Goal: Task Accomplishment & Management: Manage account settings

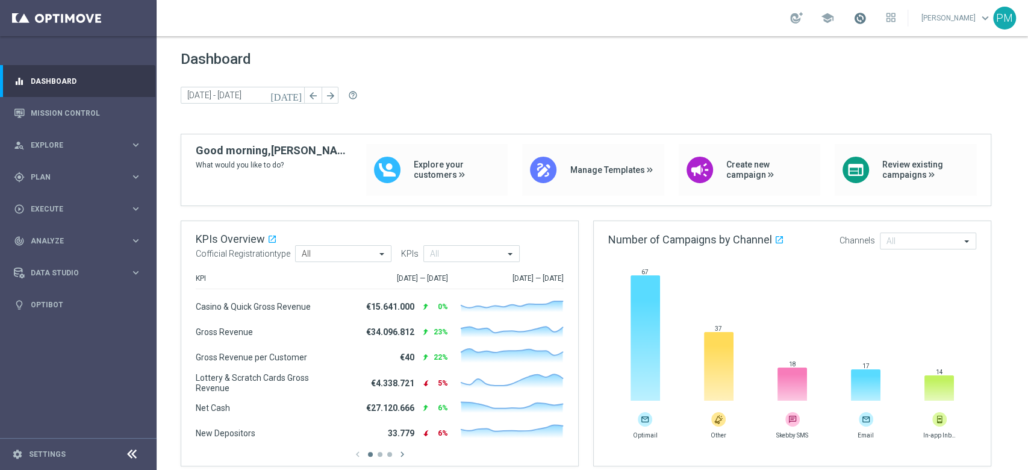
click at [853, 21] on span at bounding box center [859, 17] width 13 height 13
click at [721, 19] on div "school Last available data: 5 Oct 2025 Batch process is scheduled to occur with…" at bounding box center [592, 18] width 871 height 36
click at [78, 154] on div "person_search Explore keyboard_arrow_right" at bounding box center [77, 145] width 155 height 32
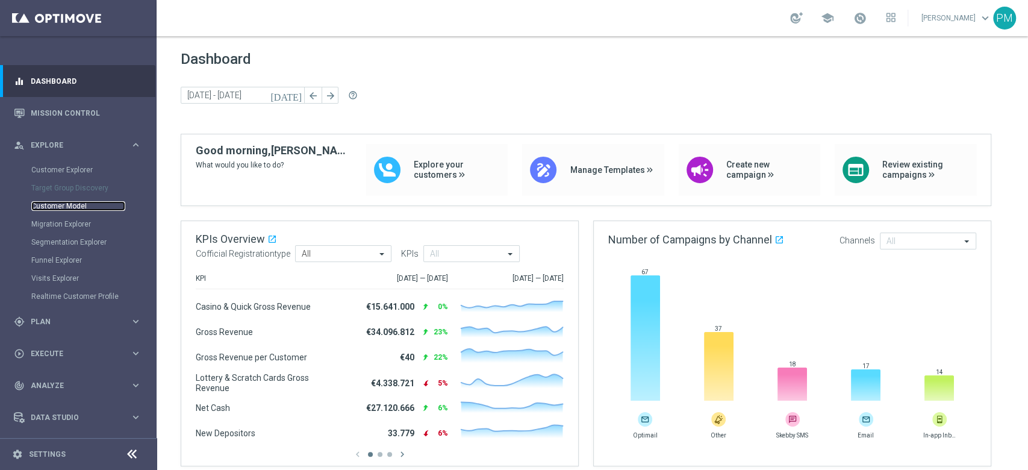
click at [78, 206] on link "Customer Model" at bounding box center [78, 206] width 94 height 10
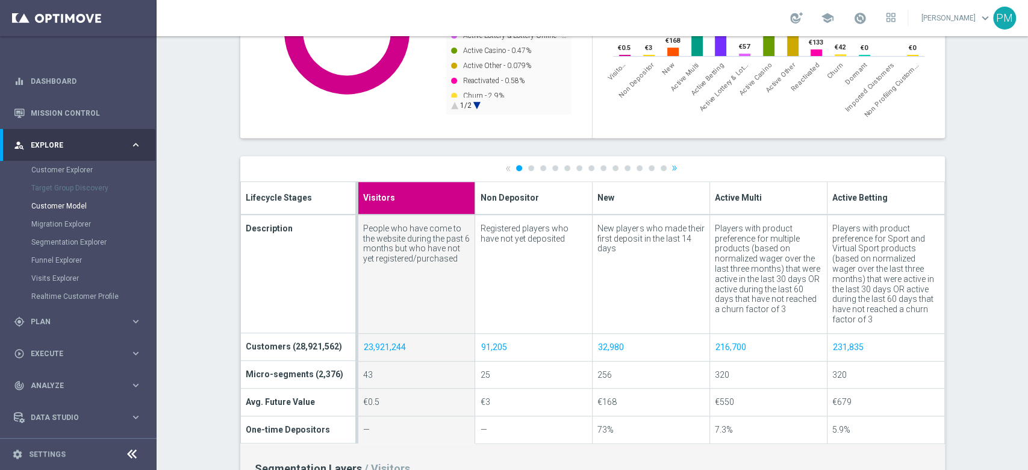
scroll to position [321, 0]
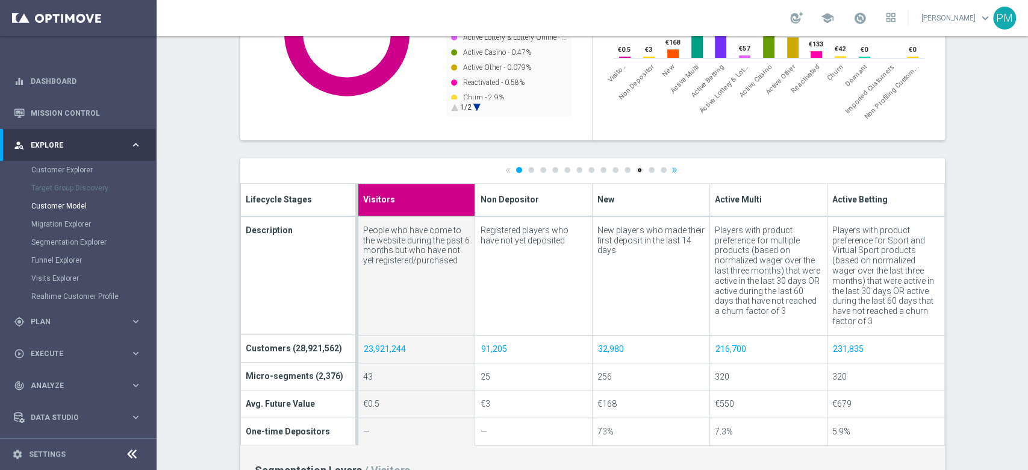
click at [636, 168] on link "11" at bounding box center [639, 170] width 6 height 6
type input "Dormant"
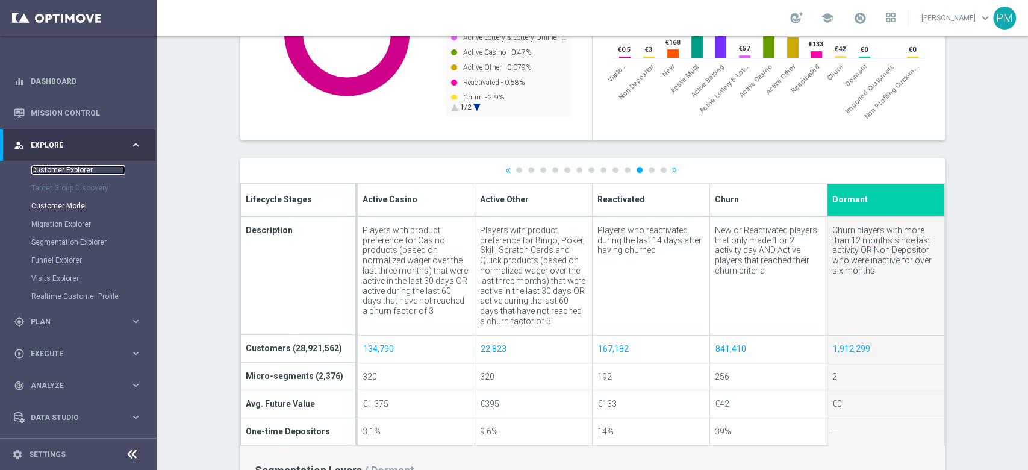
click at [84, 167] on link "Customer Explorer" at bounding box center [78, 170] width 94 height 10
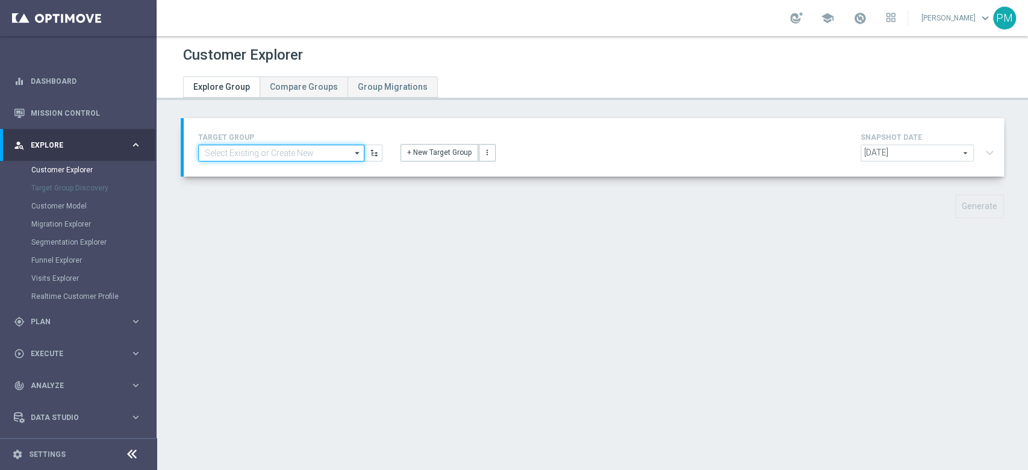
click at [306, 154] on input at bounding box center [281, 153] width 166 height 17
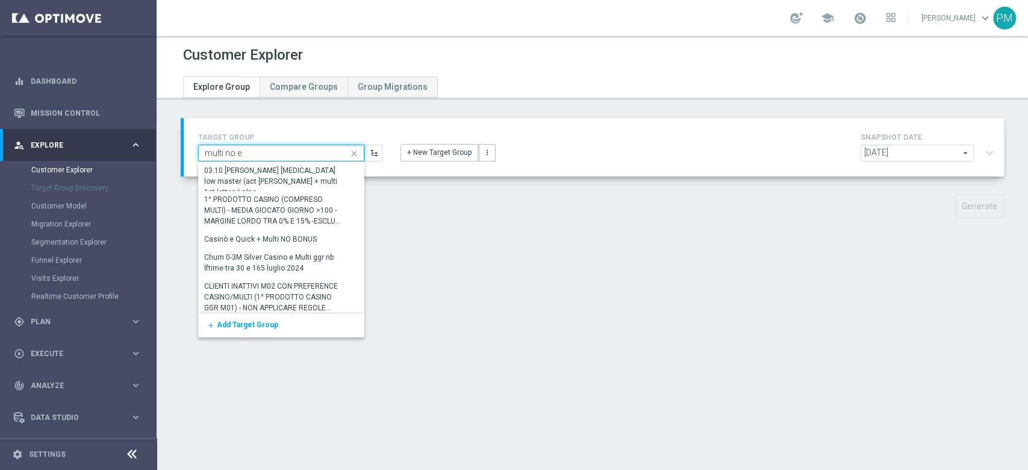
type input "multi no el"
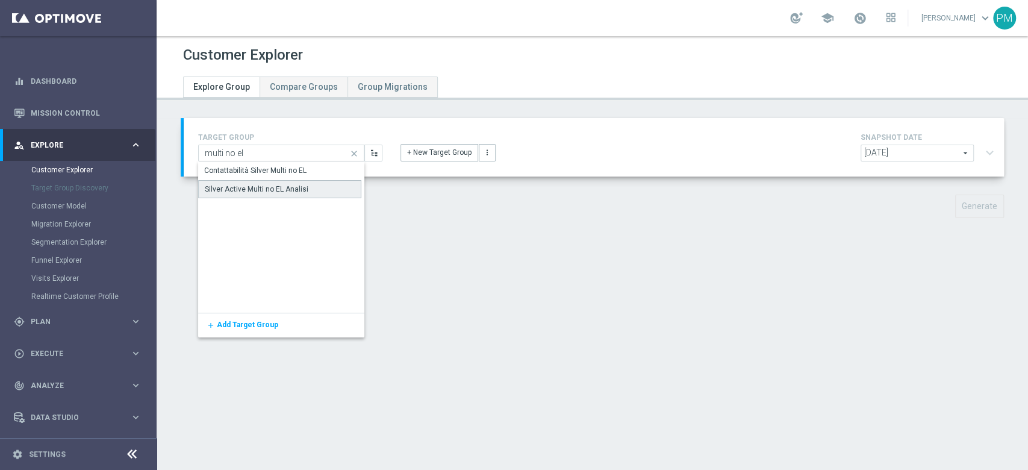
click at [256, 185] on div "Silver Active Multi no EL Analisi" at bounding box center [257, 189] width 104 height 11
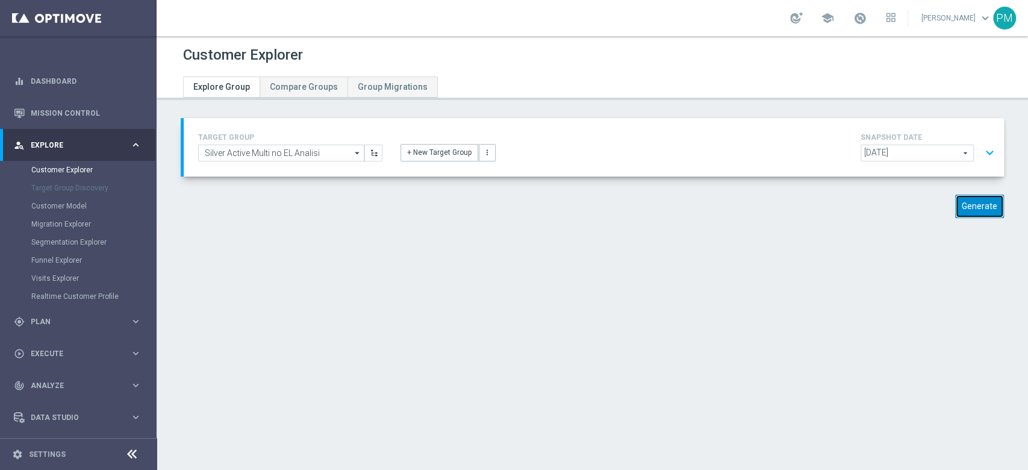
click at [968, 207] on button "Generate" at bounding box center [979, 205] width 49 height 23
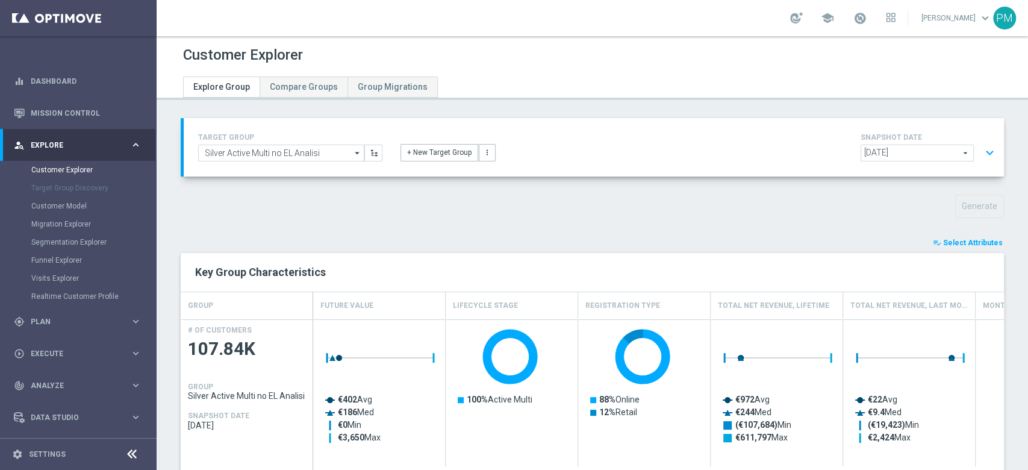
click at [981, 150] on button "expand_more" at bounding box center [989, 152] width 17 height 23
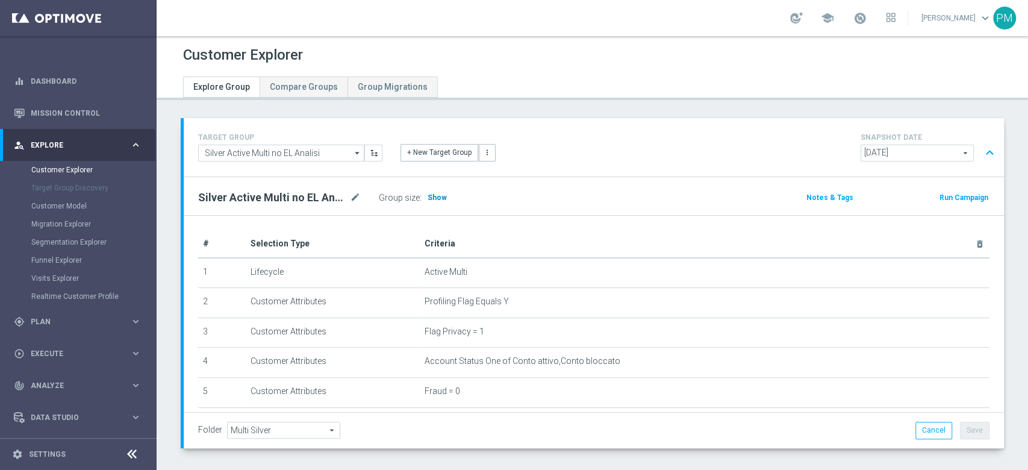
click at [440, 191] on h3 "Show" at bounding box center [437, 197] width 22 height 13
click at [981, 149] on button "expand_less" at bounding box center [989, 152] width 17 height 23
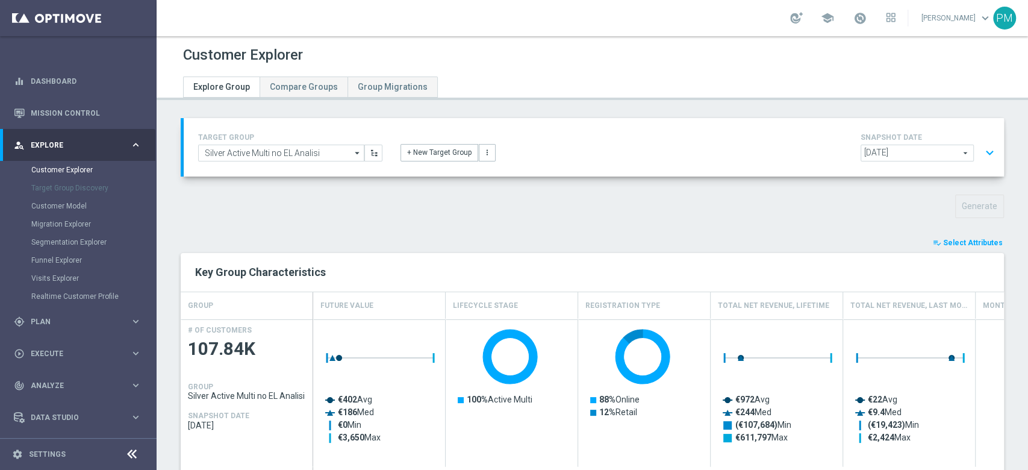
click at [958, 247] on button "playlist_add_check Select Attributes" at bounding box center [967, 242] width 72 height 13
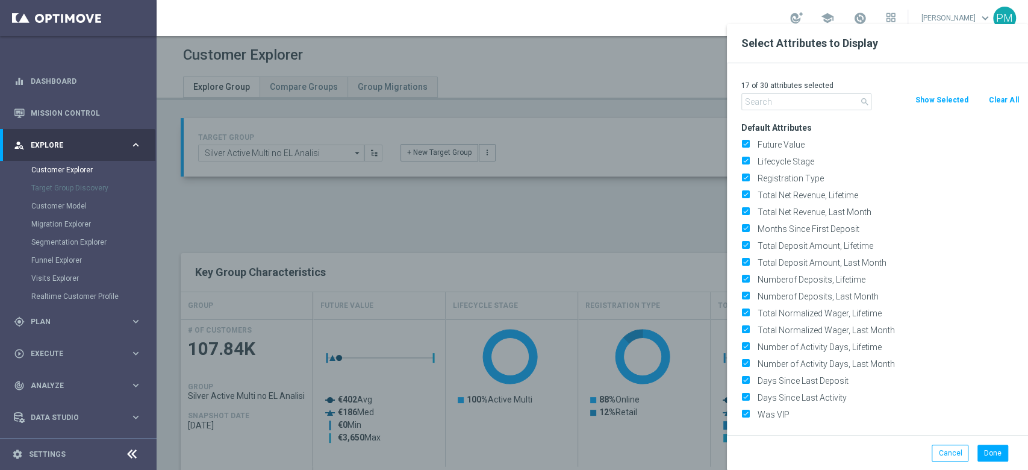
drag, startPoint x: 997, startPoint y: 104, endPoint x: 823, endPoint y: 105, distance: 174.0
click at [997, 104] on button "Clear All" at bounding box center [1003, 99] width 32 height 13
checkbox input "false"
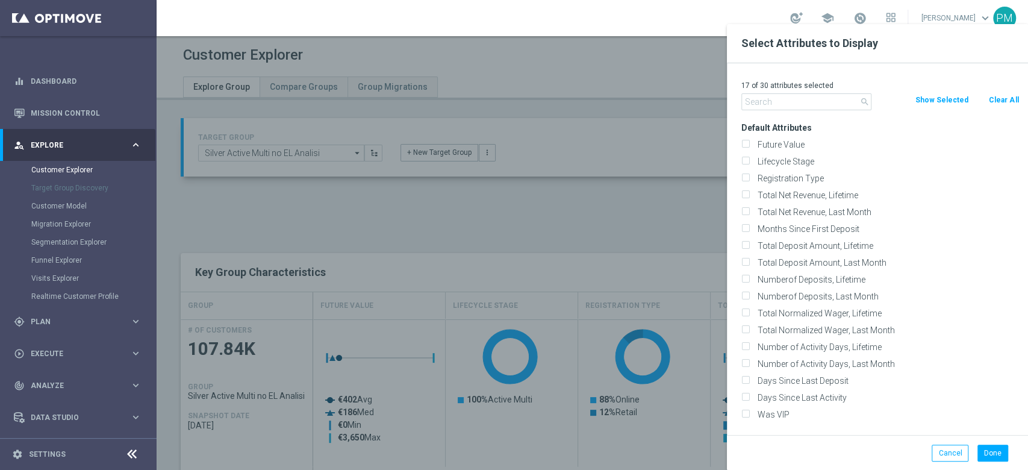
checkbox input "false"
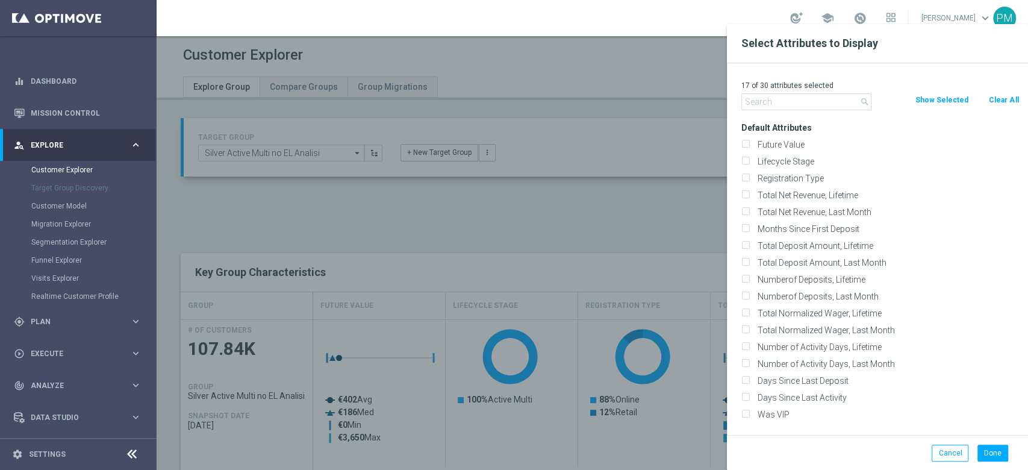
checkbox input "false"
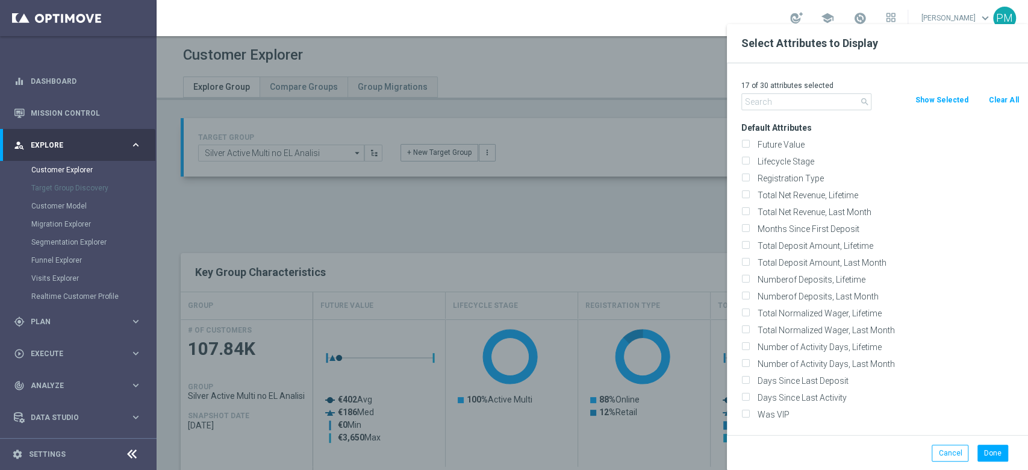
checkbox input "false"
click at [816, 102] on input "text" at bounding box center [806, 101] width 130 height 17
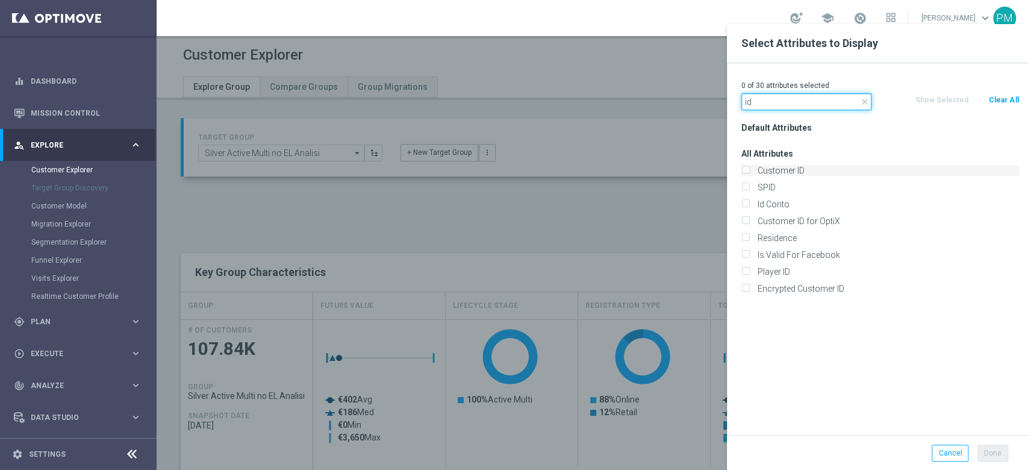
type input "id"
click at [800, 170] on label "Customer ID" at bounding box center [886, 170] width 266 height 11
click at [749, 170] on input "Customer ID" at bounding box center [745, 172] width 8 height 8
checkbox input "true"
click at [787, 208] on label "Id Conto" at bounding box center [886, 204] width 266 height 11
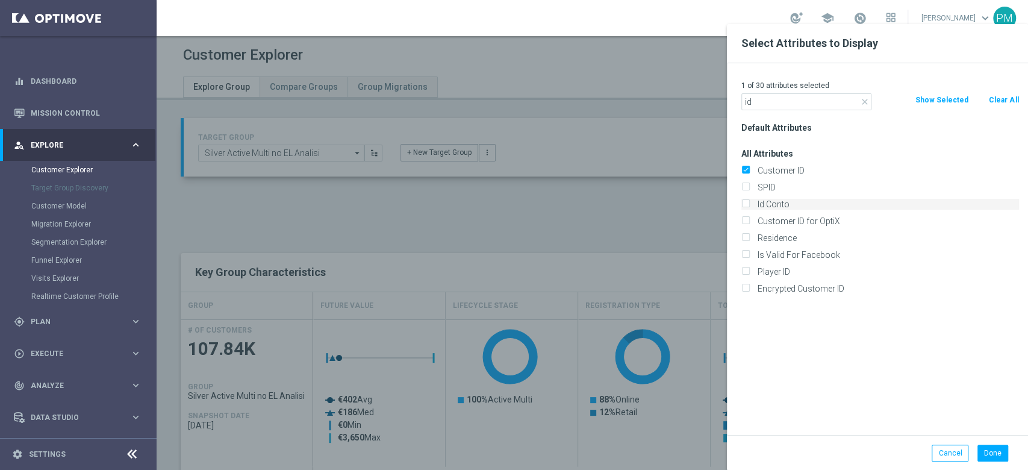
click at [749, 208] on input "Id Conto" at bounding box center [745, 206] width 8 height 8
checkbox input "true"
click at [777, 98] on input "id" at bounding box center [806, 101] width 130 height 17
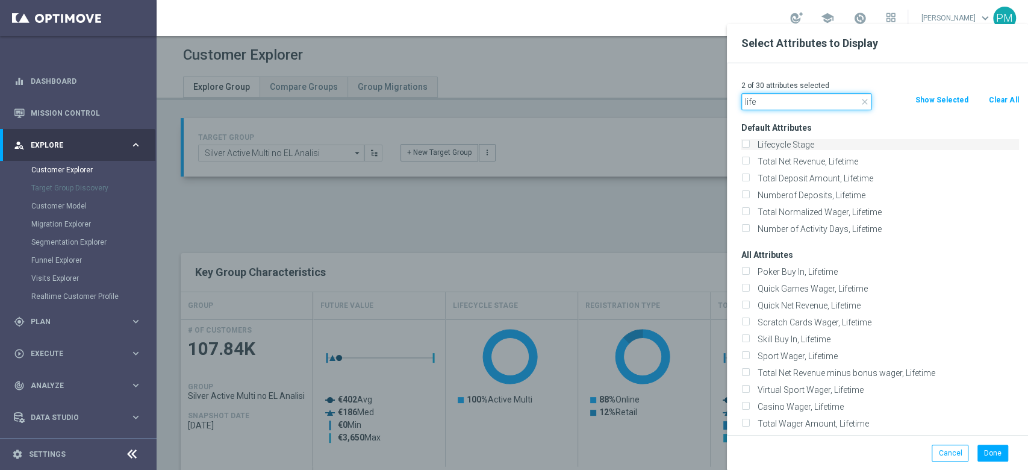
type input "life"
click at [827, 148] on label "Lifecycle Stage" at bounding box center [886, 144] width 266 height 11
click at [749, 148] on input "Lifecycle Stage" at bounding box center [745, 146] width 8 height 8
checkbox input "true"
click at [997, 451] on button "Done" at bounding box center [992, 452] width 31 height 17
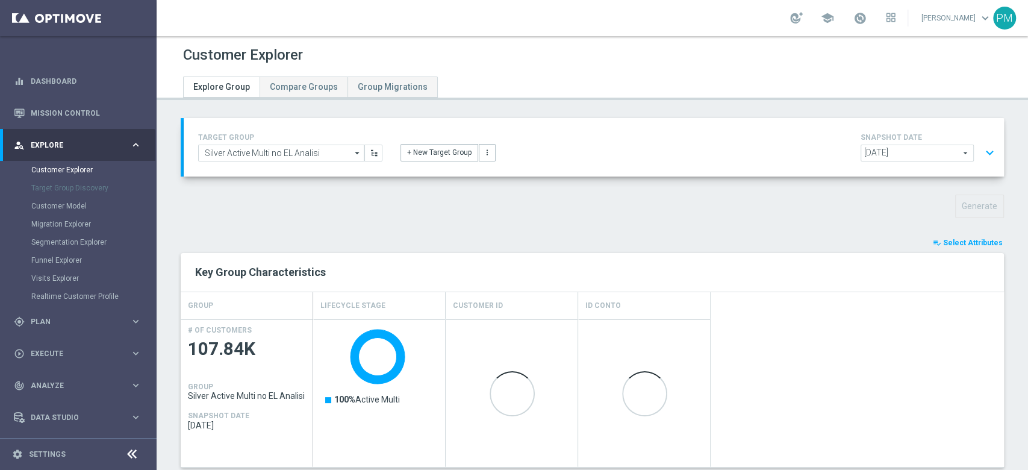
type input "Search"
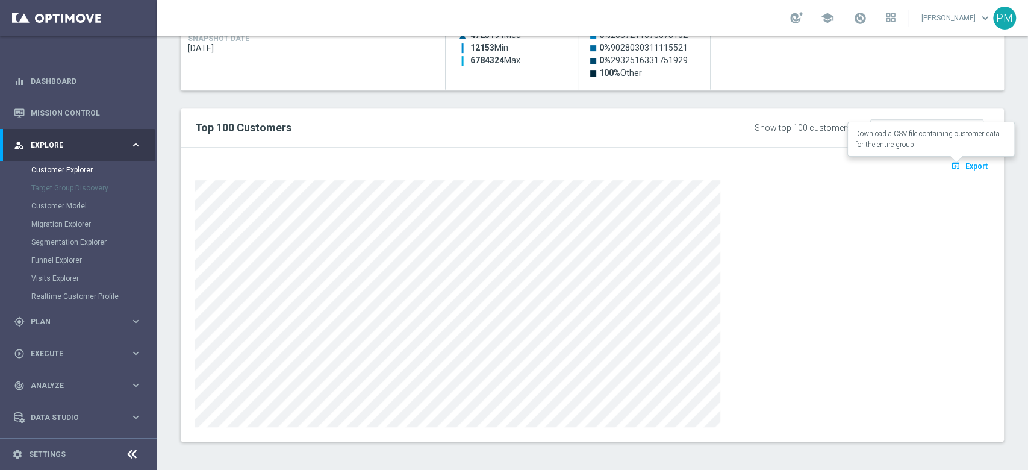
click at [953, 160] on button "open_in_browser Export" at bounding box center [969, 166] width 40 height 16
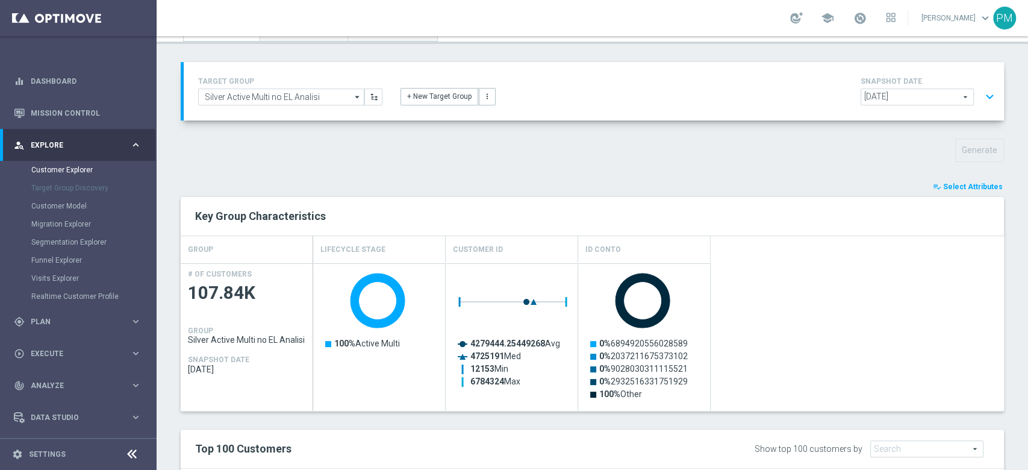
scroll to position [0, 0]
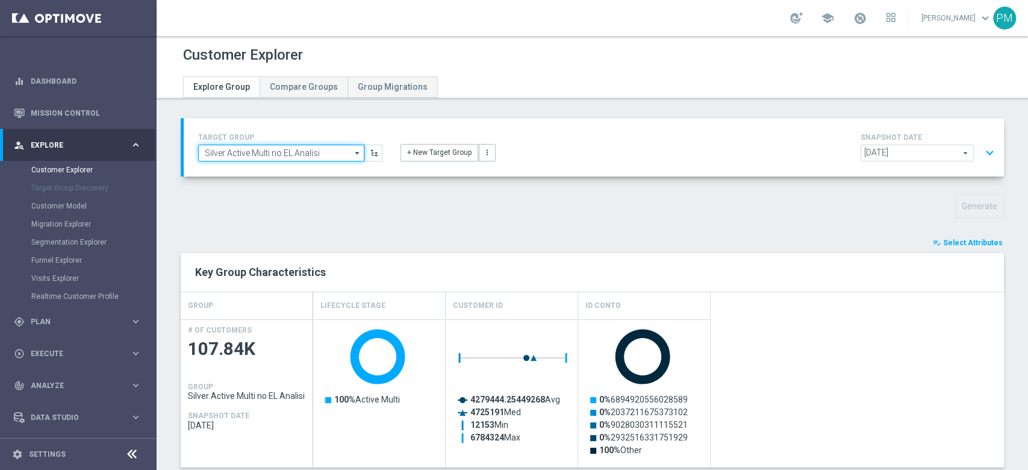
click at [263, 154] on input "Silver Active Multi no EL Analisi" at bounding box center [281, 153] width 166 height 17
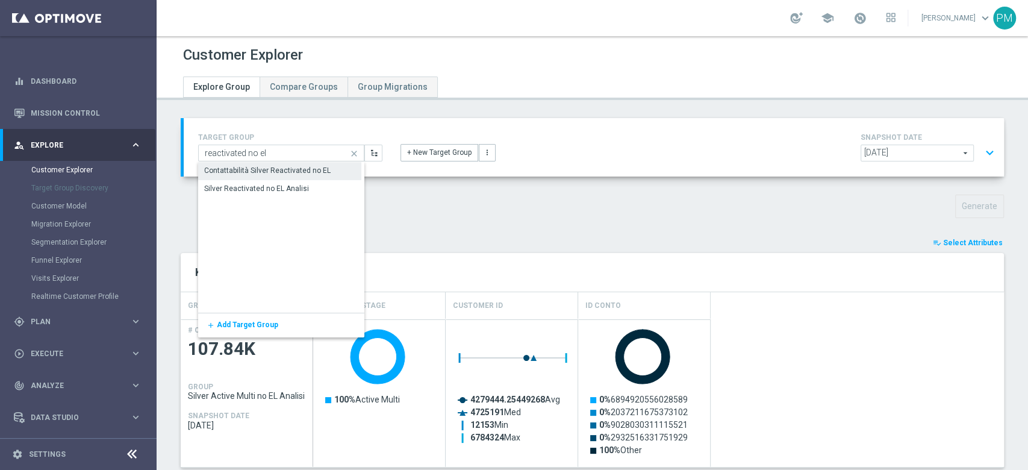
click at [282, 180] on div "Silver Reactivated no EL Analisi" at bounding box center [279, 188] width 163 height 17
type input "Silver Reactivated no EL Analisi"
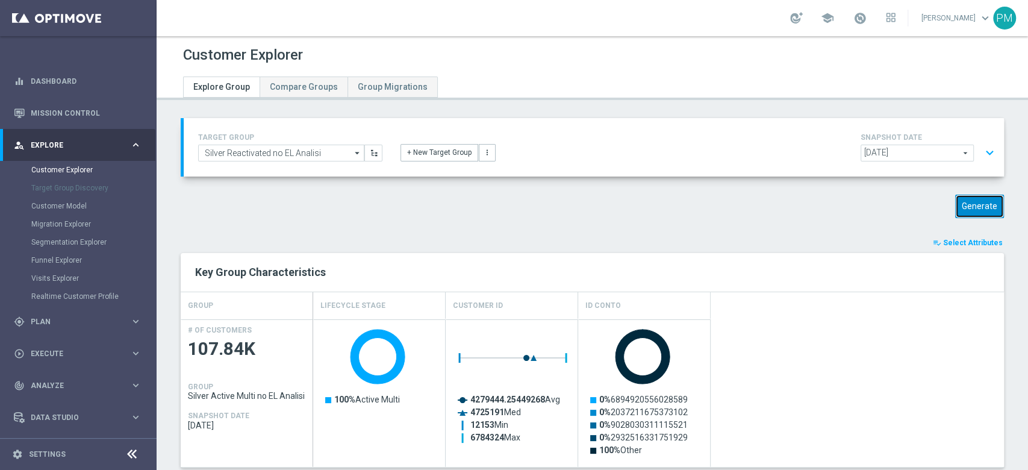
click at [959, 197] on button "Generate" at bounding box center [979, 205] width 49 height 23
click at [981, 153] on button "expand_more" at bounding box center [989, 152] width 17 height 23
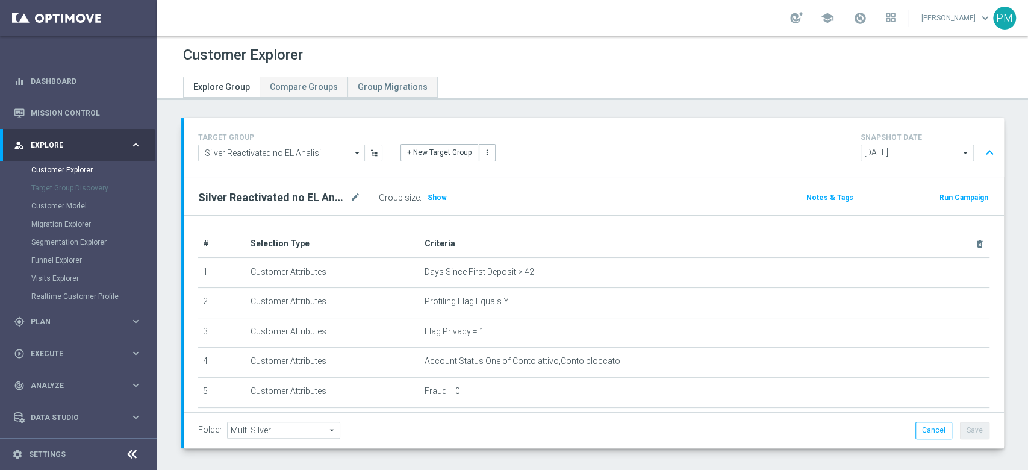
drag, startPoint x: 442, startPoint y: 200, endPoint x: 441, endPoint y: 207, distance: 7.3
click at [441, 200] on span "Show" at bounding box center [436, 197] width 19 height 8
click at [981, 153] on button "expand_less" at bounding box center [989, 152] width 17 height 23
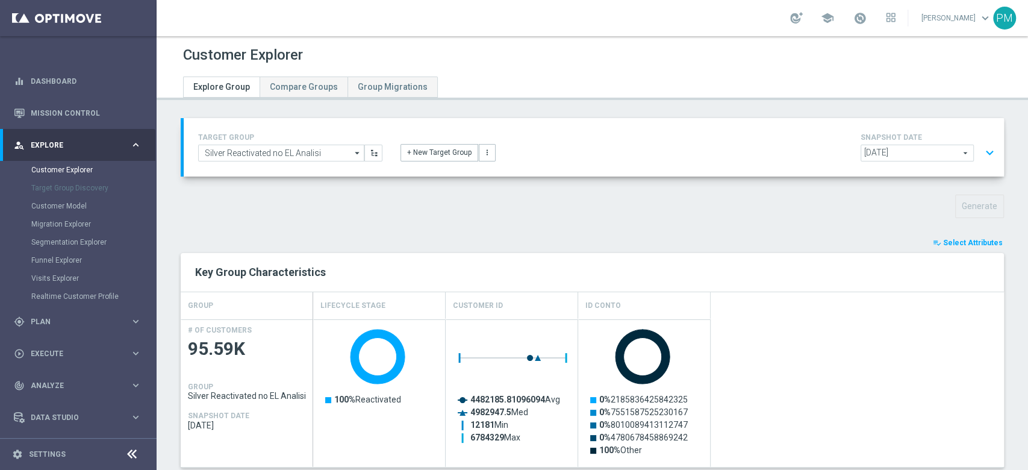
scroll to position [377, 0]
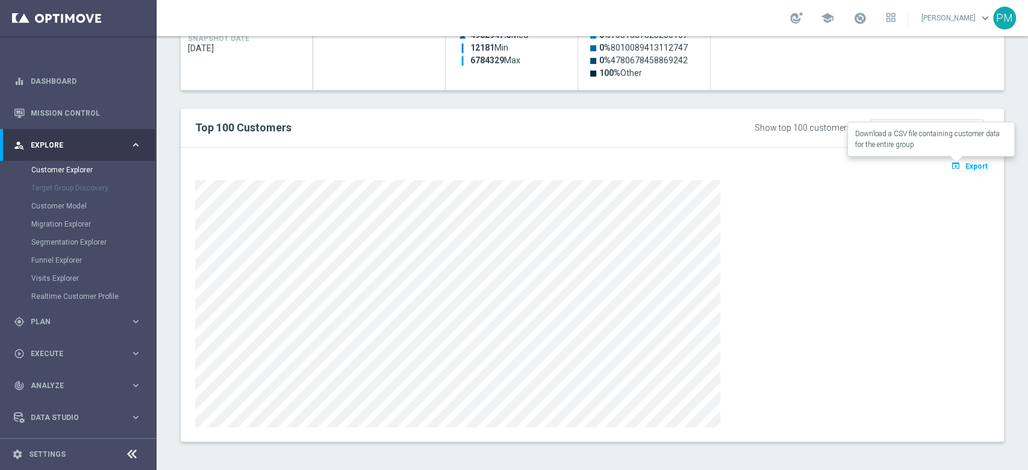
click at [951, 168] on icon "open_in_browser" at bounding box center [957, 166] width 13 height 10
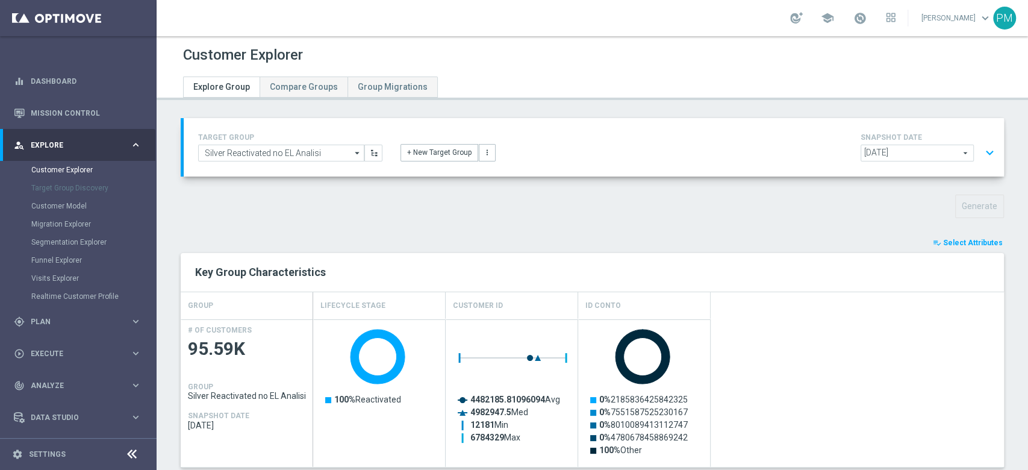
scroll to position [0, 0]
click at [297, 156] on input "Silver Reactivated no EL Analisi" at bounding box center [281, 153] width 166 height 17
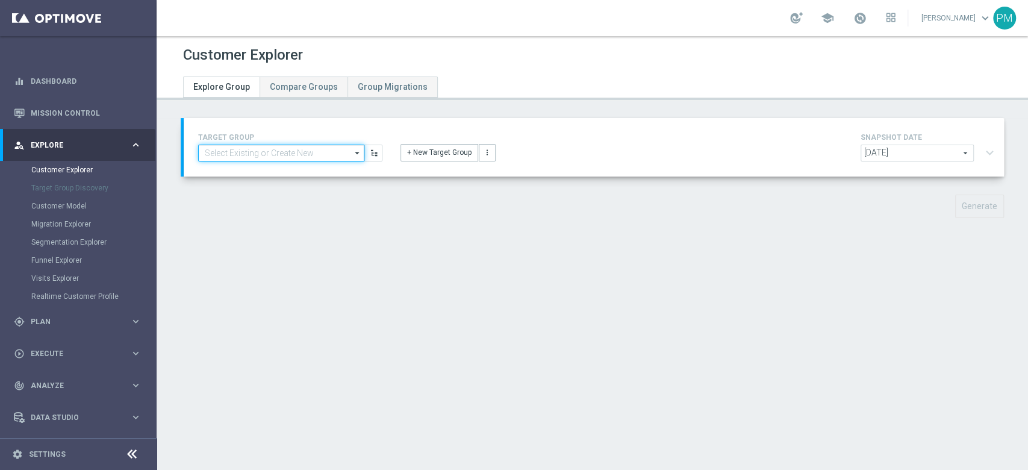
click at [279, 153] on input at bounding box center [281, 153] width 166 height 17
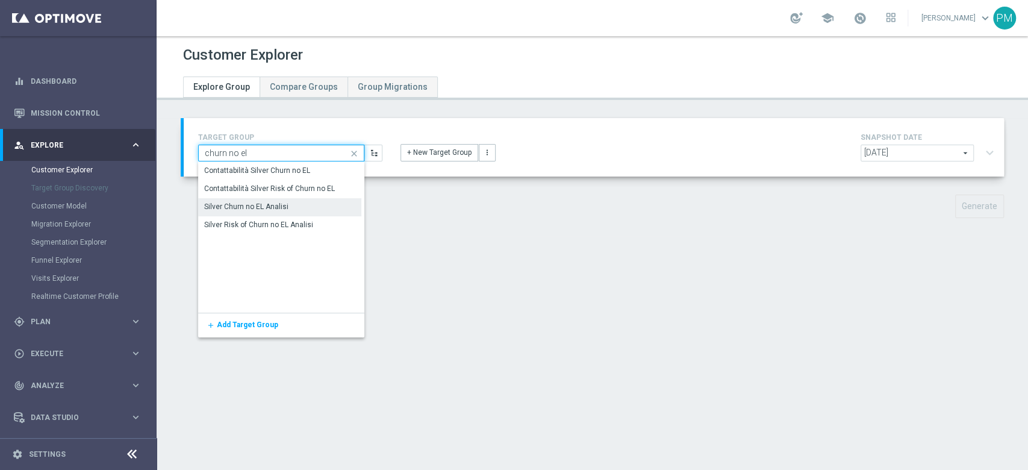
type input "churn no el"
click at [268, 208] on div "Silver Churn no EL Analisi" at bounding box center [246, 206] width 84 height 11
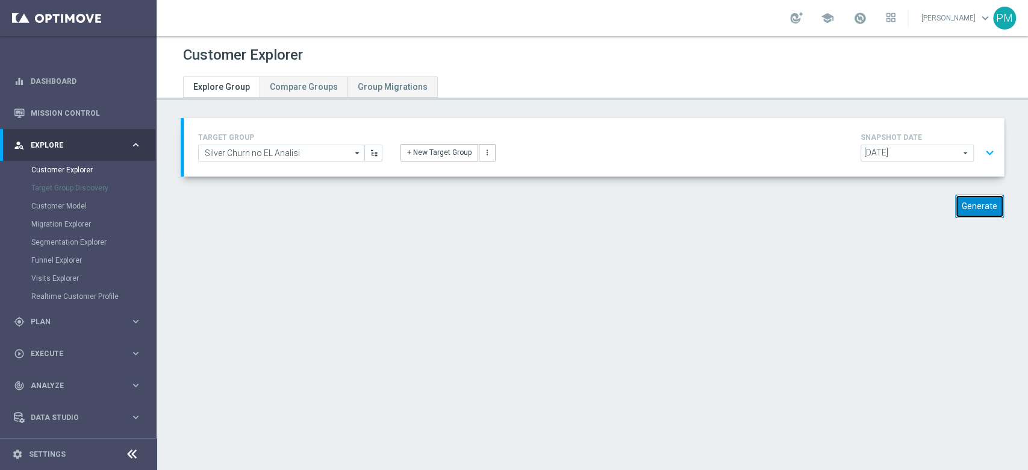
click at [984, 199] on button "Generate" at bounding box center [979, 205] width 49 height 23
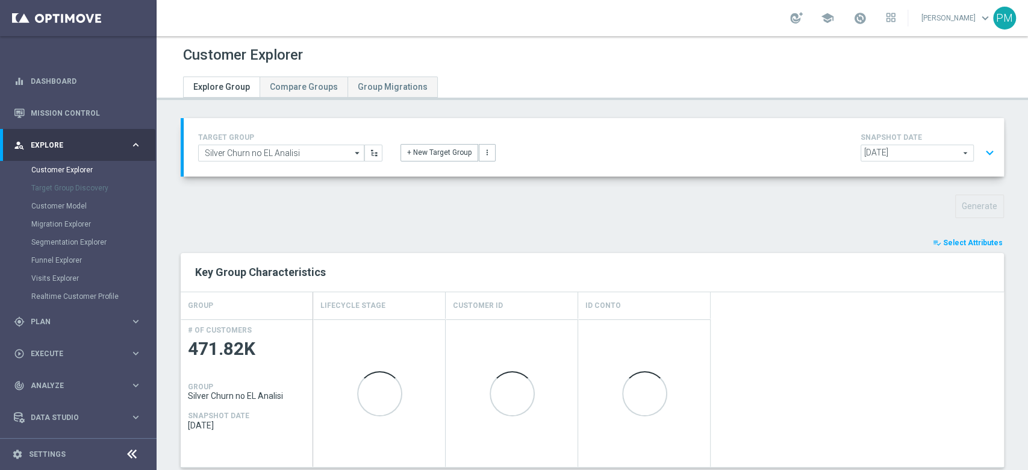
click at [981, 148] on button "expand_more" at bounding box center [989, 152] width 17 height 23
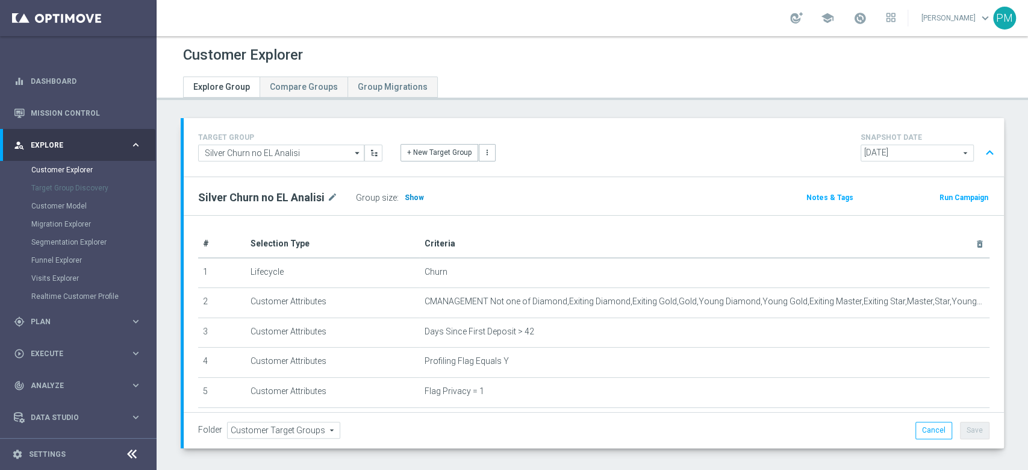
click at [413, 195] on span "Show" at bounding box center [414, 197] width 19 height 8
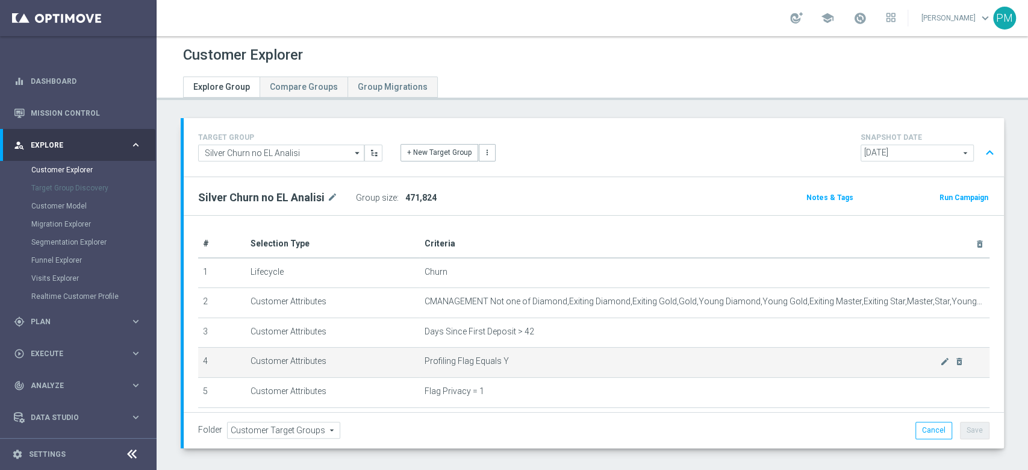
scroll to position [152, 0]
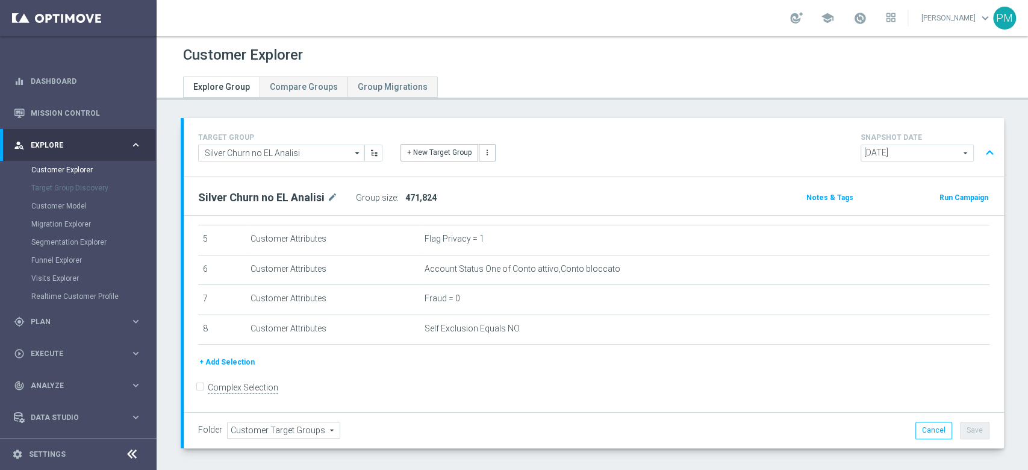
click at [981, 151] on button "expand_less" at bounding box center [989, 152] width 17 height 23
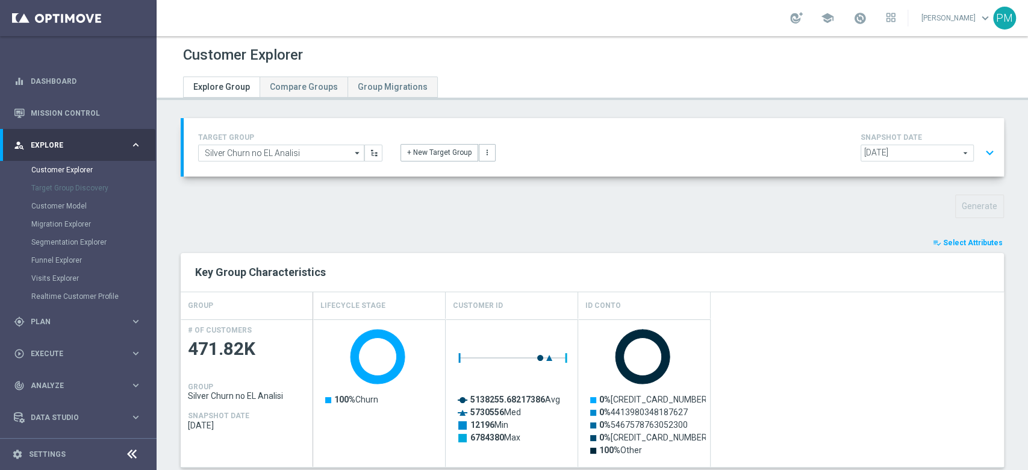
scroll to position [377, 0]
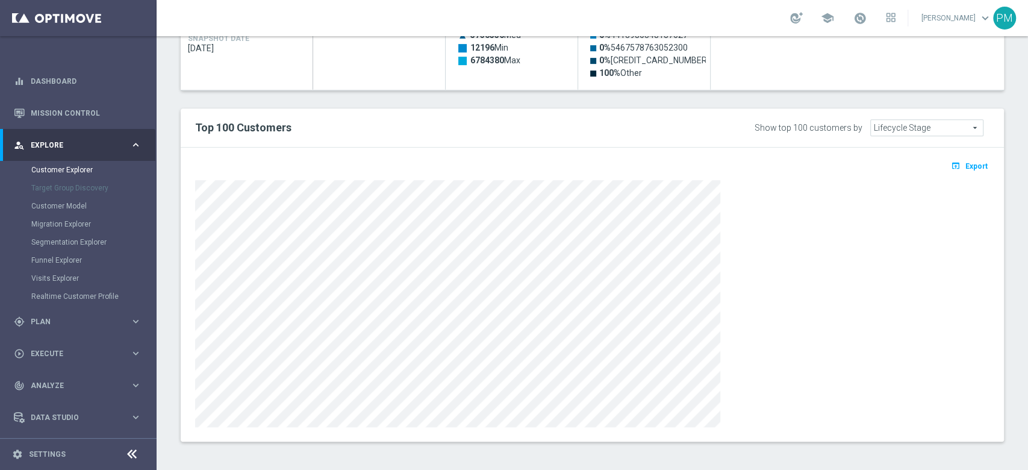
click at [956, 173] on div "open_in_browser Export" at bounding box center [592, 169] width 812 height 15
click at [965, 167] on span "Export" at bounding box center [976, 166] width 22 height 8
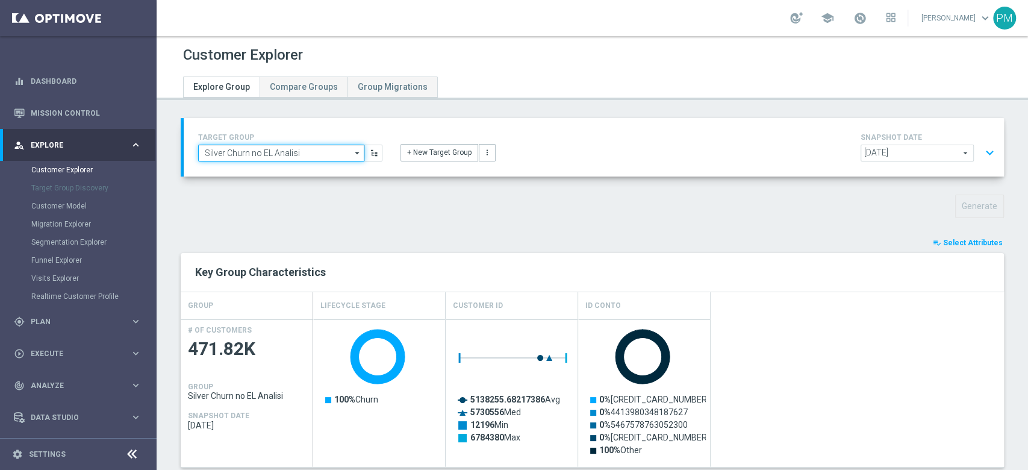
click at [307, 145] on input "Silver Churn no EL Analisi" at bounding box center [281, 153] width 166 height 17
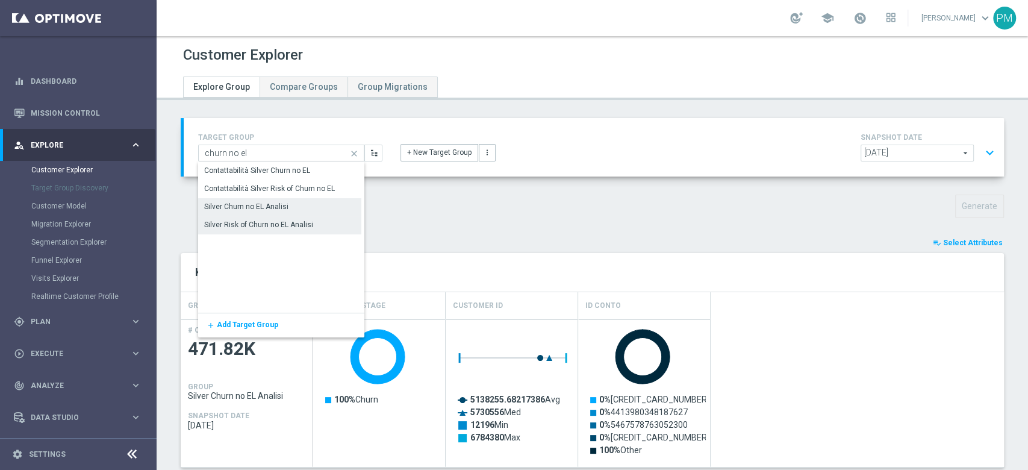
click at [280, 223] on div "Silver Risk of Churn no EL Analisi" at bounding box center [258, 224] width 109 height 11
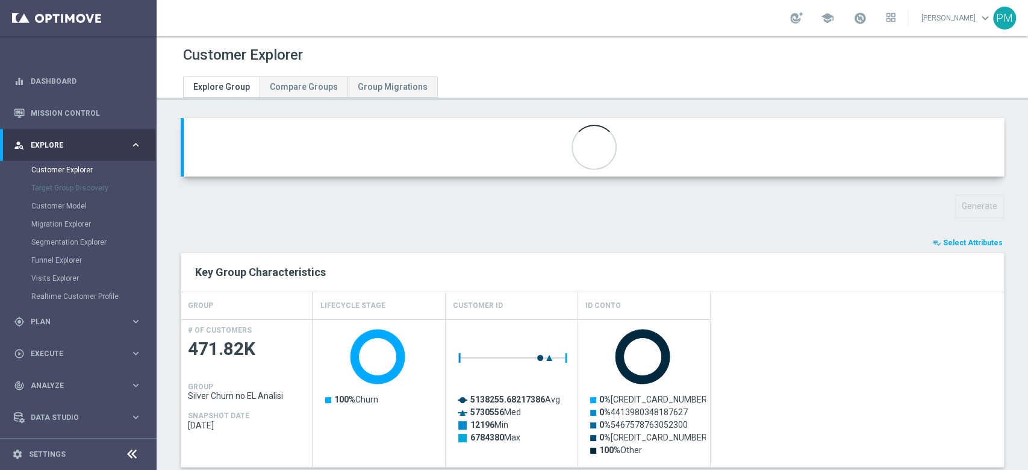
type input "Silver Risk of Churn no EL Analisi"
type input "Active Multi Riattivati cont"
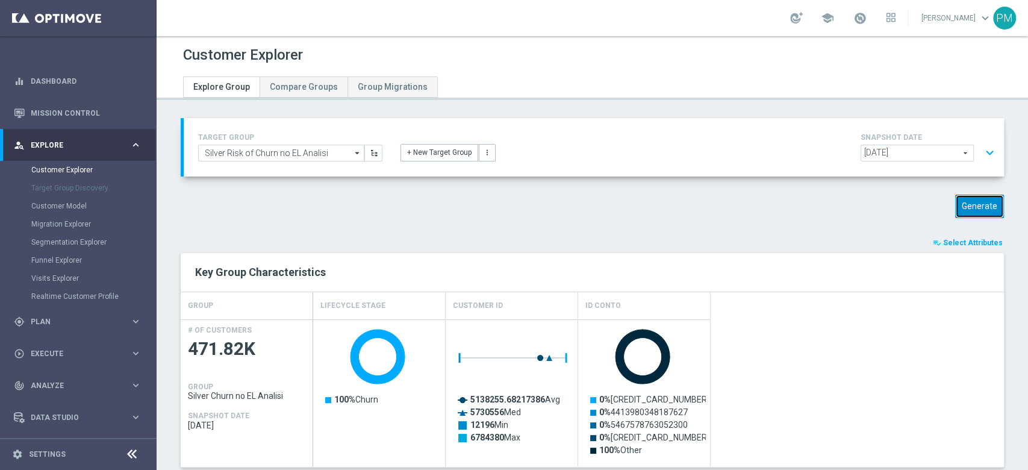
click at [985, 202] on button "Generate" at bounding box center [979, 205] width 49 height 23
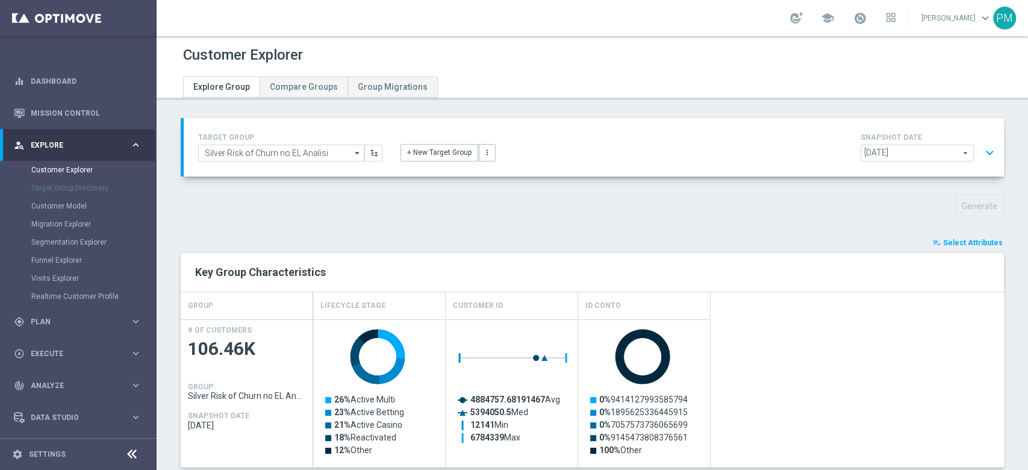
click at [981, 149] on button "expand_more" at bounding box center [989, 152] width 17 height 23
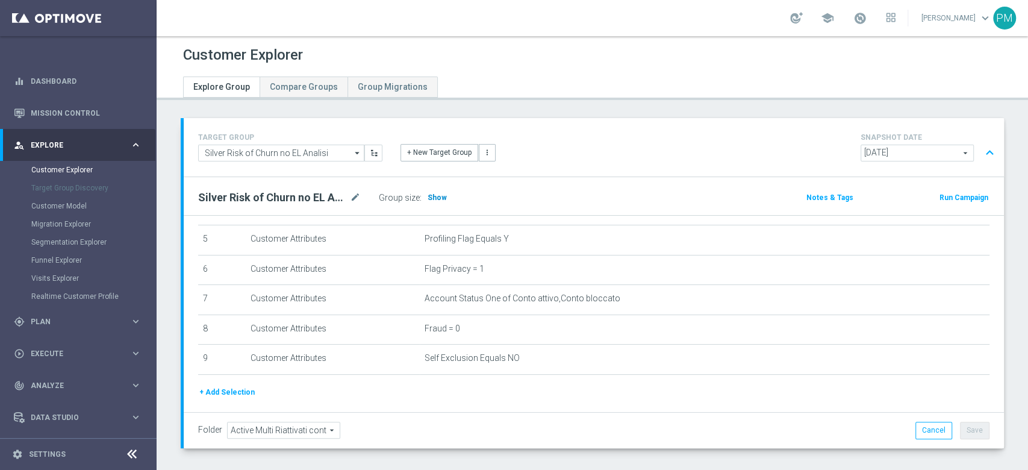
click at [429, 200] on span "Show" at bounding box center [436, 197] width 19 height 8
click at [981, 152] on button "expand_less" at bounding box center [989, 152] width 17 height 23
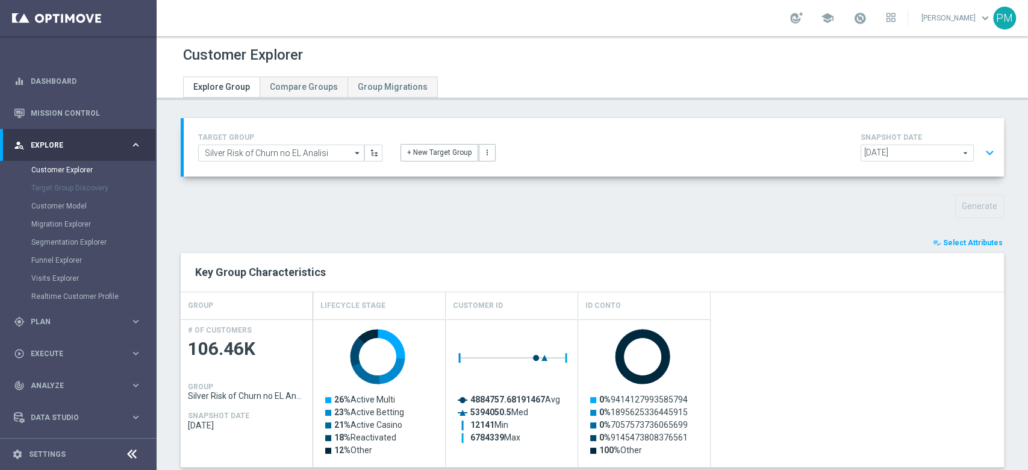
scroll to position [377, 0]
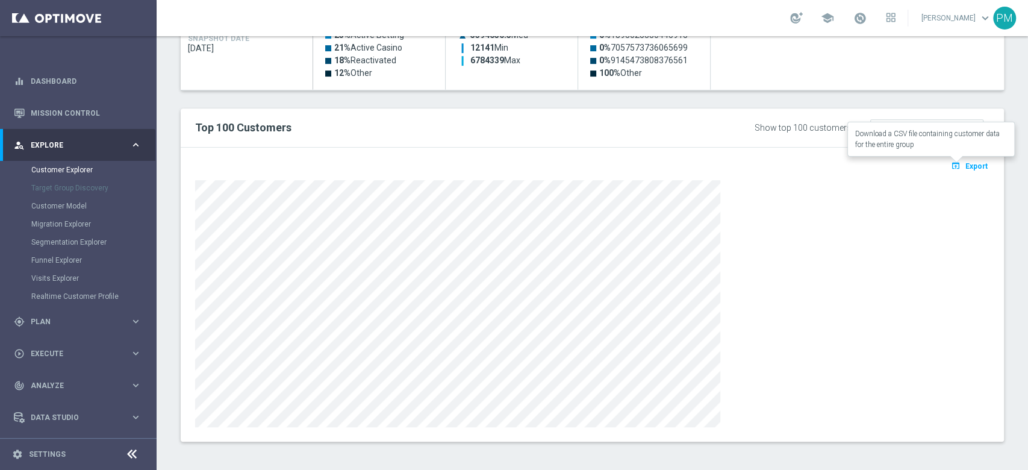
click at [965, 169] on span "Export" at bounding box center [976, 166] width 22 height 8
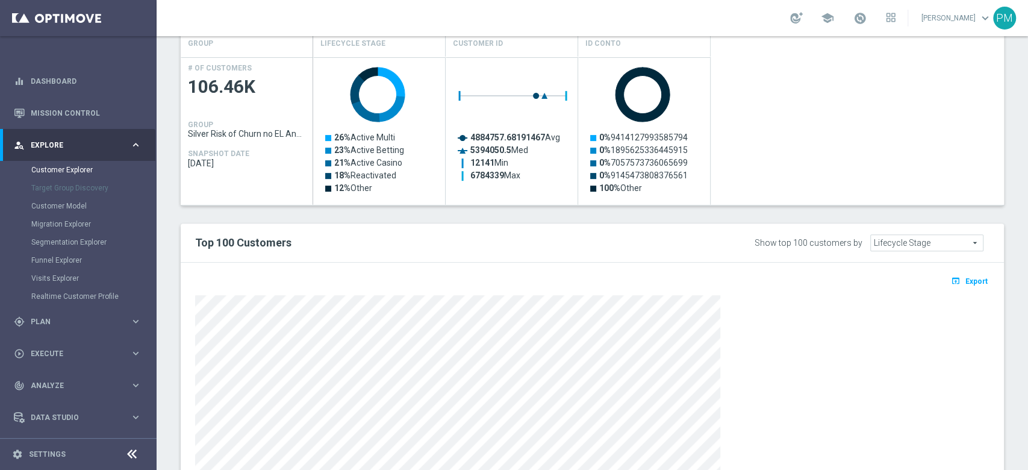
scroll to position [321, 0]
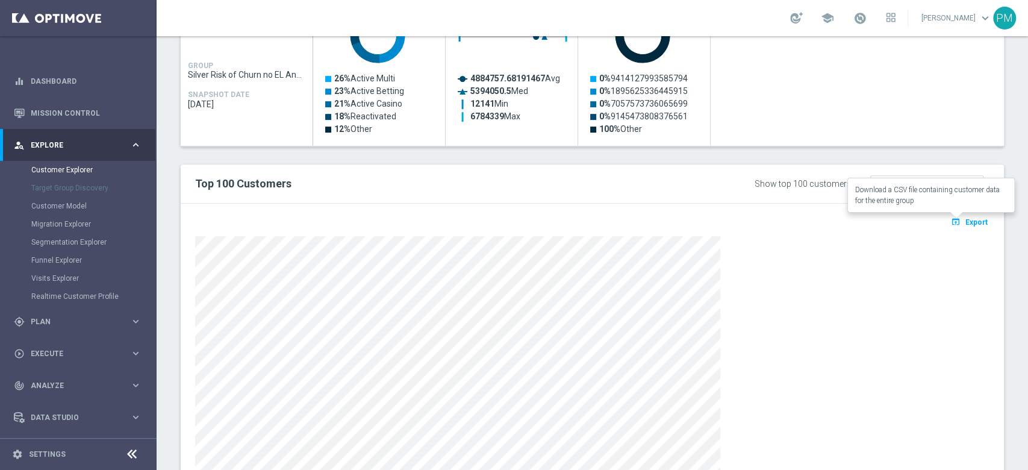
click at [965, 223] on span "Export" at bounding box center [976, 222] width 22 height 8
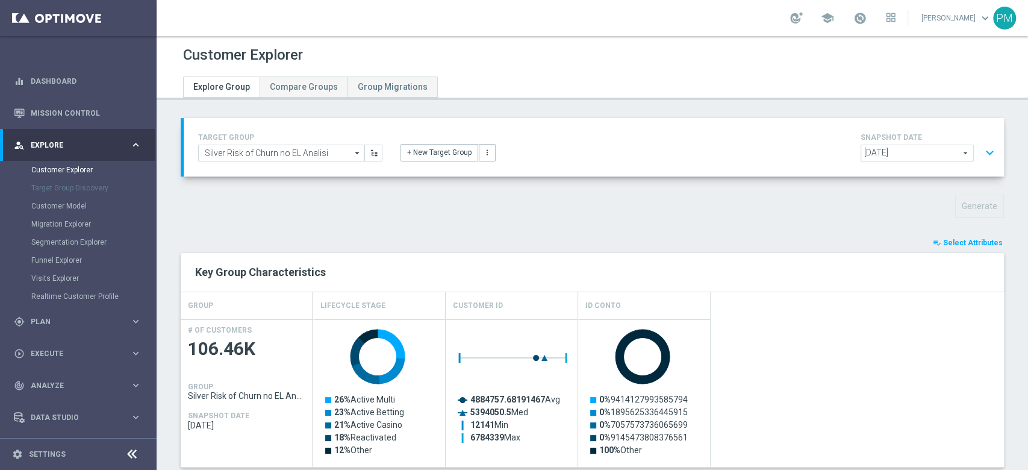
click at [981, 149] on button "expand_more" at bounding box center [989, 152] width 17 height 23
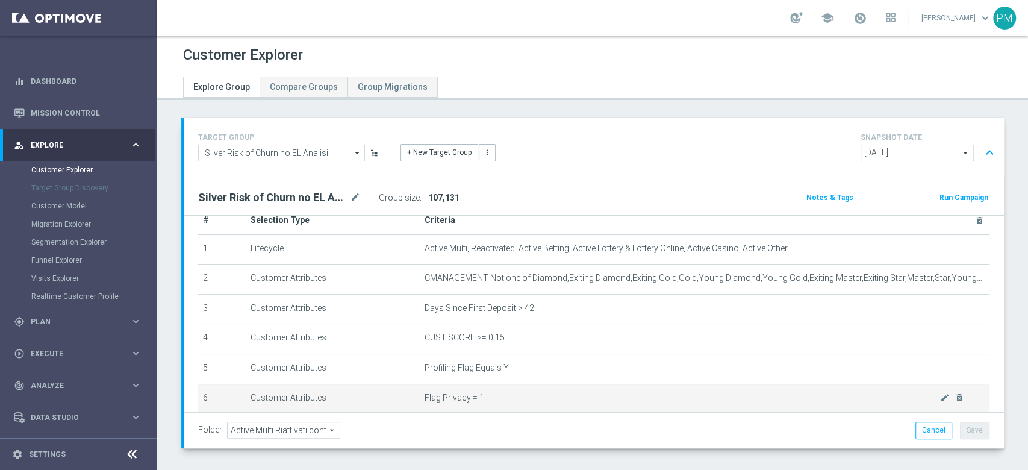
scroll to position [22, 0]
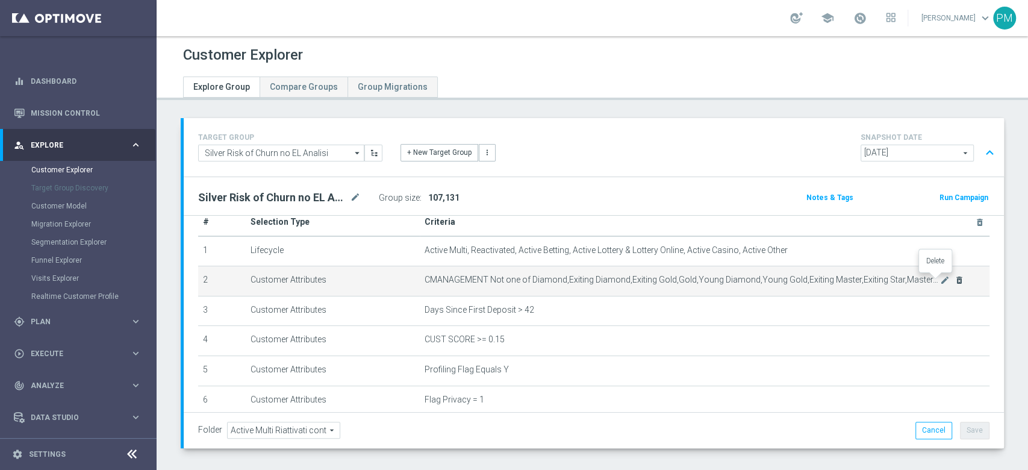
click at [954, 280] on icon "delete_forever" at bounding box center [959, 280] width 10 height 10
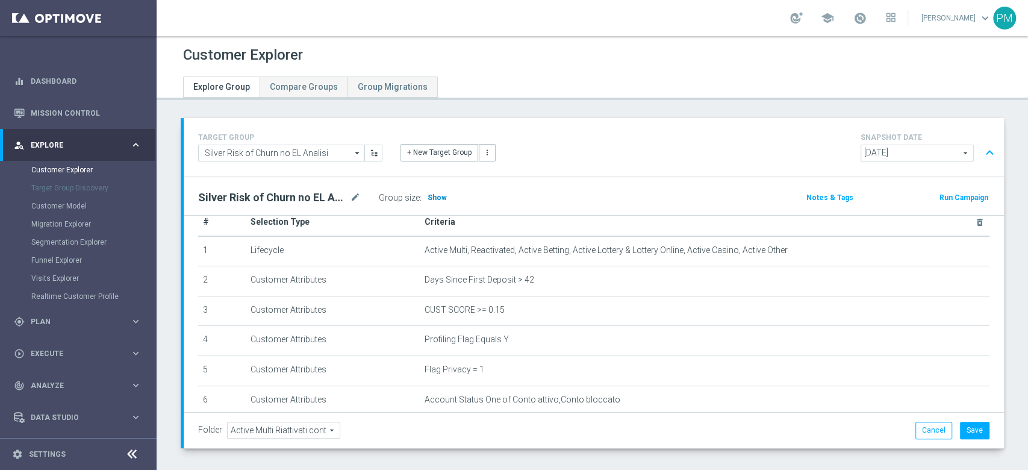
click at [440, 199] on span "Show" at bounding box center [436, 197] width 19 height 8
click at [47, 321] on span "Plan" at bounding box center [80, 321] width 99 height 7
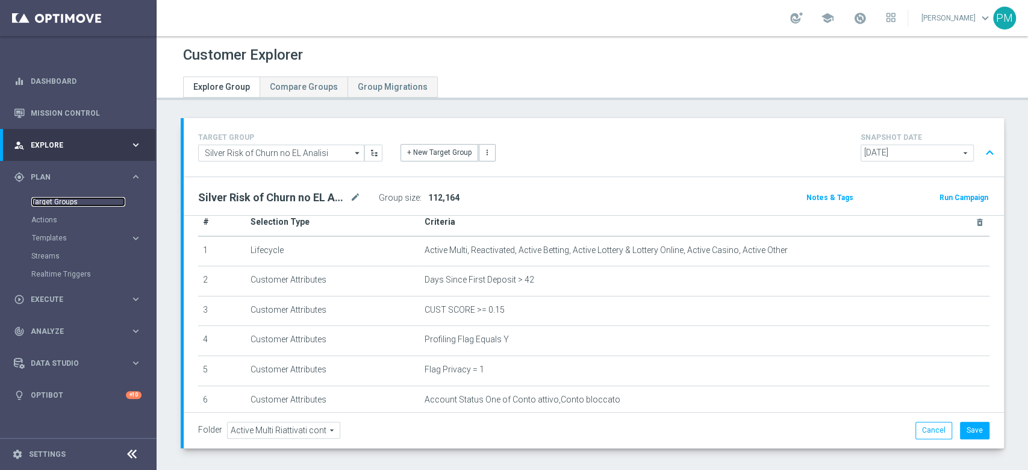
click at [54, 202] on link "Target Groups" at bounding box center [78, 202] width 94 height 10
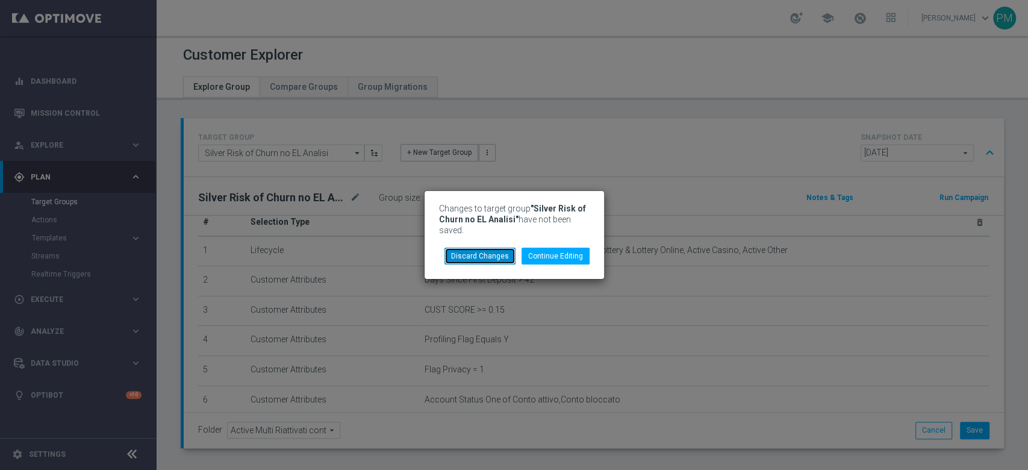
click at [488, 253] on button "Discard Changes" at bounding box center [479, 255] width 71 height 17
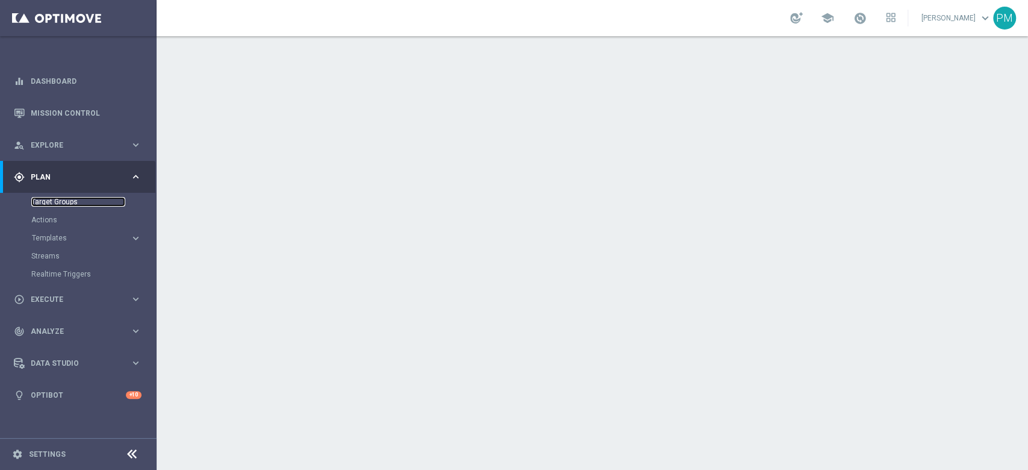
click at [64, 205] on link "Target Groups" at bounding box center [78, 202] width 94 height 10
